Goal: Communication & Community: Connect with others

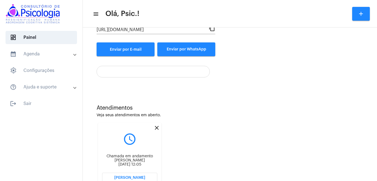
scroll to position [96, 0]
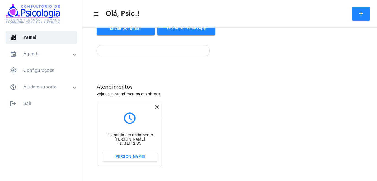
click at [158, 107] on mat-icon "close" at bounding box center [156, 107] width 7 height 7
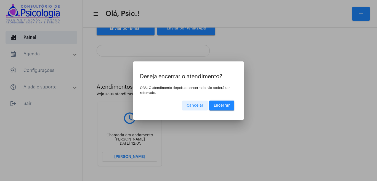
click at [226, 104] on span "Encerrar" at bounding box center [222, 106] width 16 height 4
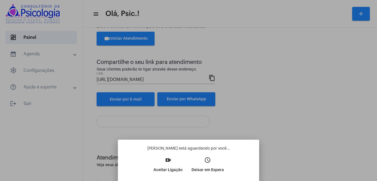
scroll to position [96, 0]
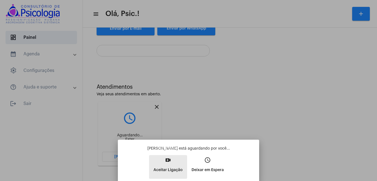
click at [167, 160] on mat-icon "video_call" at bounding box center [168, 160] width 7 height 7
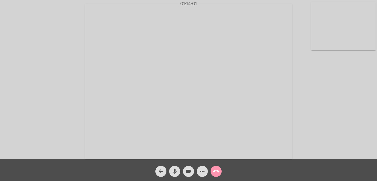
click at [216, 172] on mat-icon "call_end" at bounding box center [216, 171] width 7 height 7
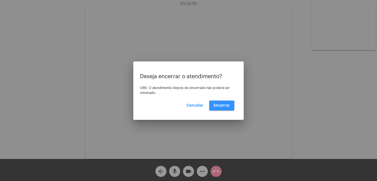
click at [224, 104] on span "Encerrar" at bounding box center [222, 106] width 16 height 4
